Goal: Task Accomplishment & Management: Manage account settings

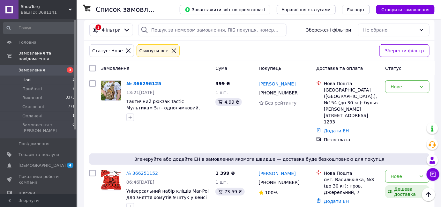
scroll to position [145, 0]
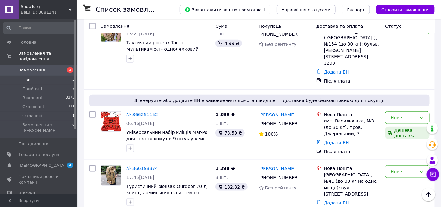
click at [55, 76] on li "Нові 3" at bounding box center [39, 80] width 78 height 9
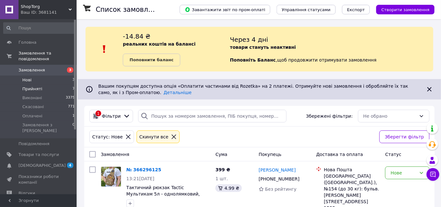
click at [40, 84] on li "Прийняті 7" at bounding box center [39, 88] width 78 height 9
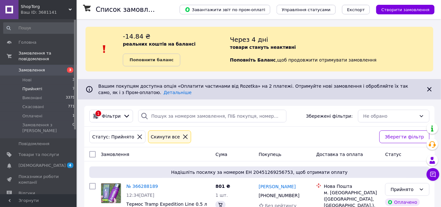
click at [47, 67] on span "Замовлення" at bounding box center [38, 70] width 40 height 6
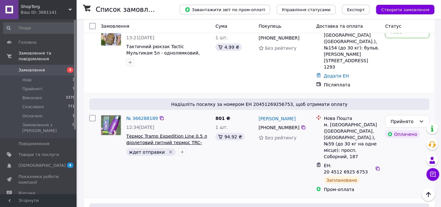
scroll to position [261, 0]
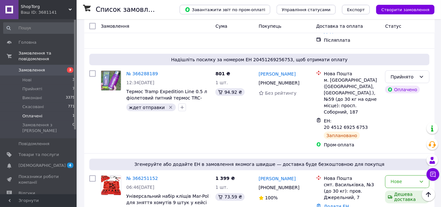
click at [60, 112] on li "Оплачені 1" at bounding box center [39, 116] width 78 height 9
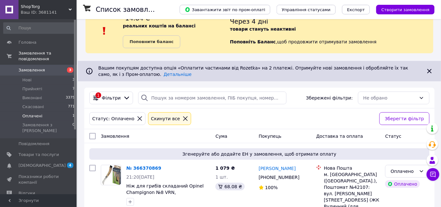
scroll to position [37, 0]
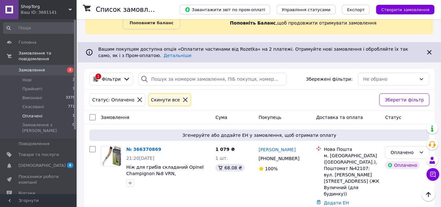
click at [55, 112] on li "Оплачені 1" at bounding box center [39, 116] width 78 height 9
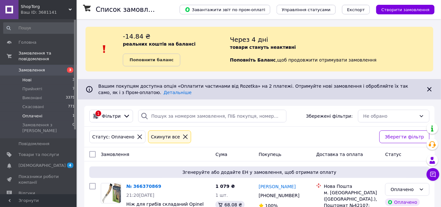
click at [57, 76] on li "Нові 3" at bounding box center [39, 80] width 78 height 9
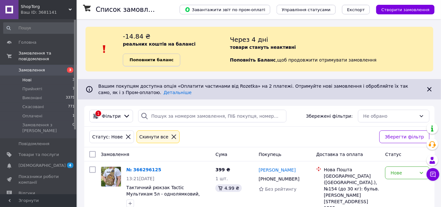
click at [154, 59] on b "Поповнити баланс" at bounding box center [151, 59] width 44 height 5
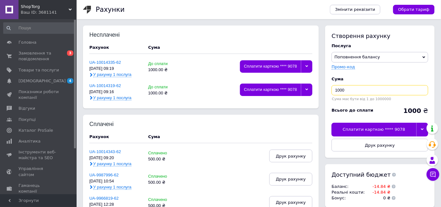
drag, startPoint x: 350, startPoint y: 90, endPoint x: 317, endPoint y: 84, distance: 33.8
type input "500"
click at [423, 131] on icon at bounding box center [421, 129] width 3 height 3
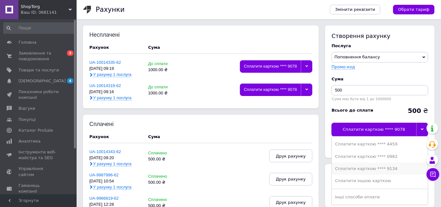
click at [398, 165] on li "Сплатити карткою **** 9134" at bounding box center [380, 169] width 96 height 12
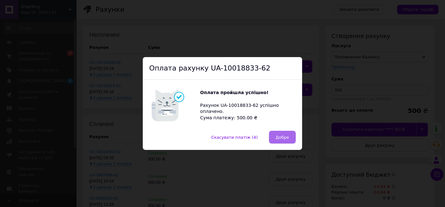
click at [285, 137] on span "Добре" at bounding box center [282, 137] width 13 height 5
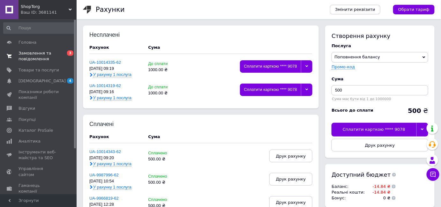
click at [34, 52] on span "Замовлення та повідомлення" at bounding box center [38, 55] width 40 height 11
